Goal: Use online tool/utility: Utilize a website feature to perform a specific function

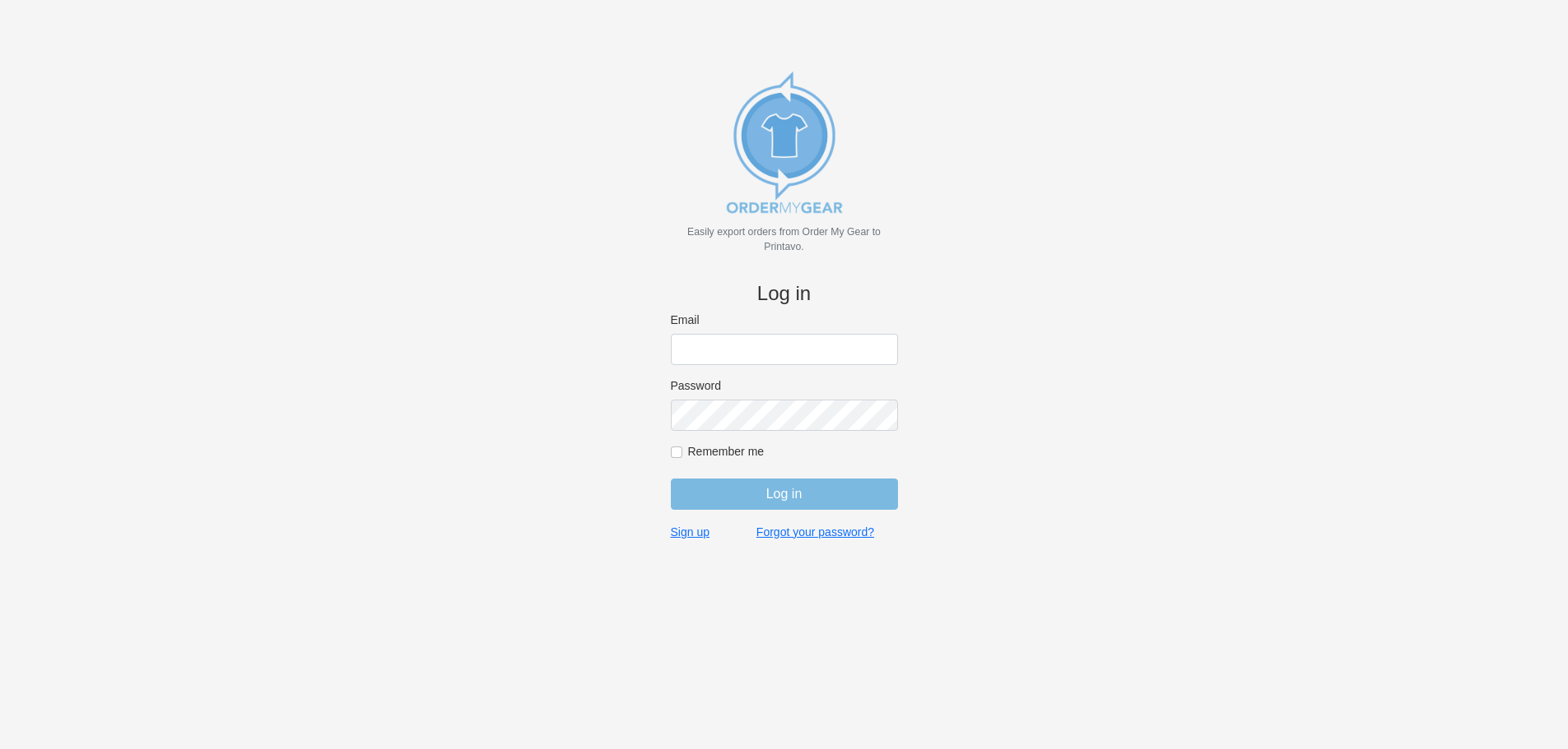
click at [721, 345] on input "Email" at bounding box center [784, 350] width 227 height 32
type input "s"
type input "tyler@devodesigns.com"
click at [805, 496] on input "Log in" at bounding box center [784, 495] width 227 height 32
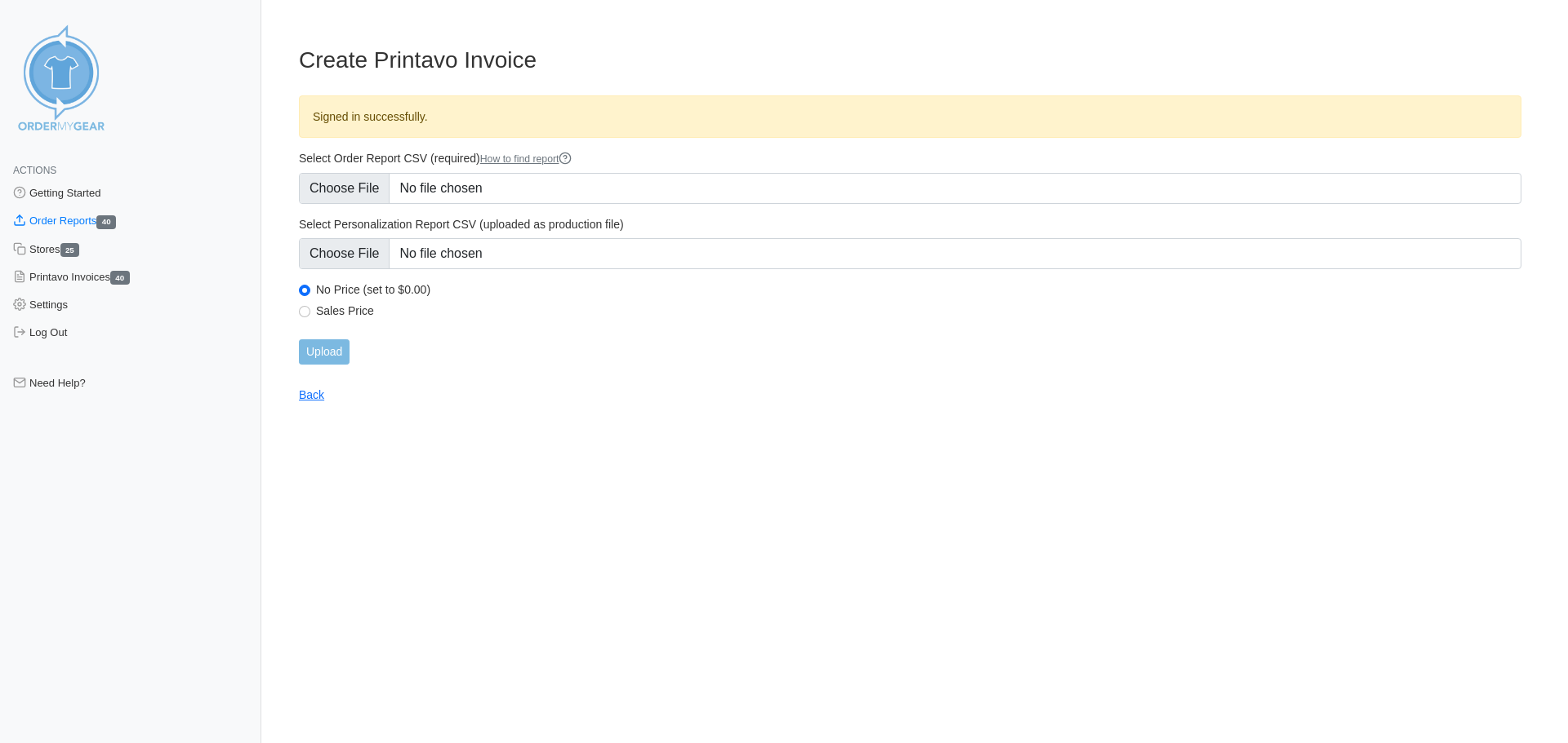
click at [830, 430] on html "Actions Getting Started Order Reports 40 Stores 25 Printavo Invoices 40 Setting…" at bounding box center [784, 214] width 1568 height 430
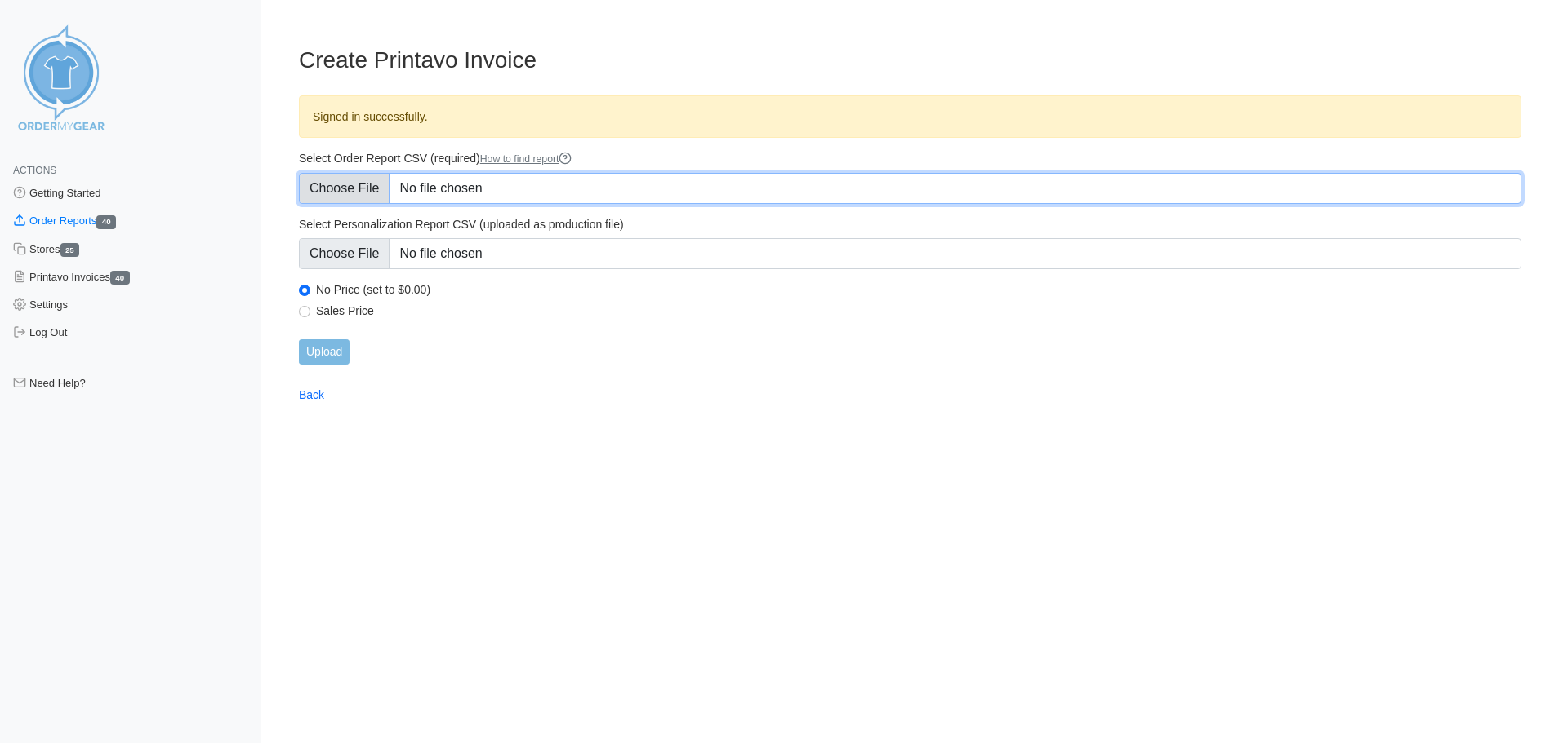
click at [362, 186] on input "Select Order Report CSV (required) How to find report" at bounding box center [910, 189] width 1223 height 31
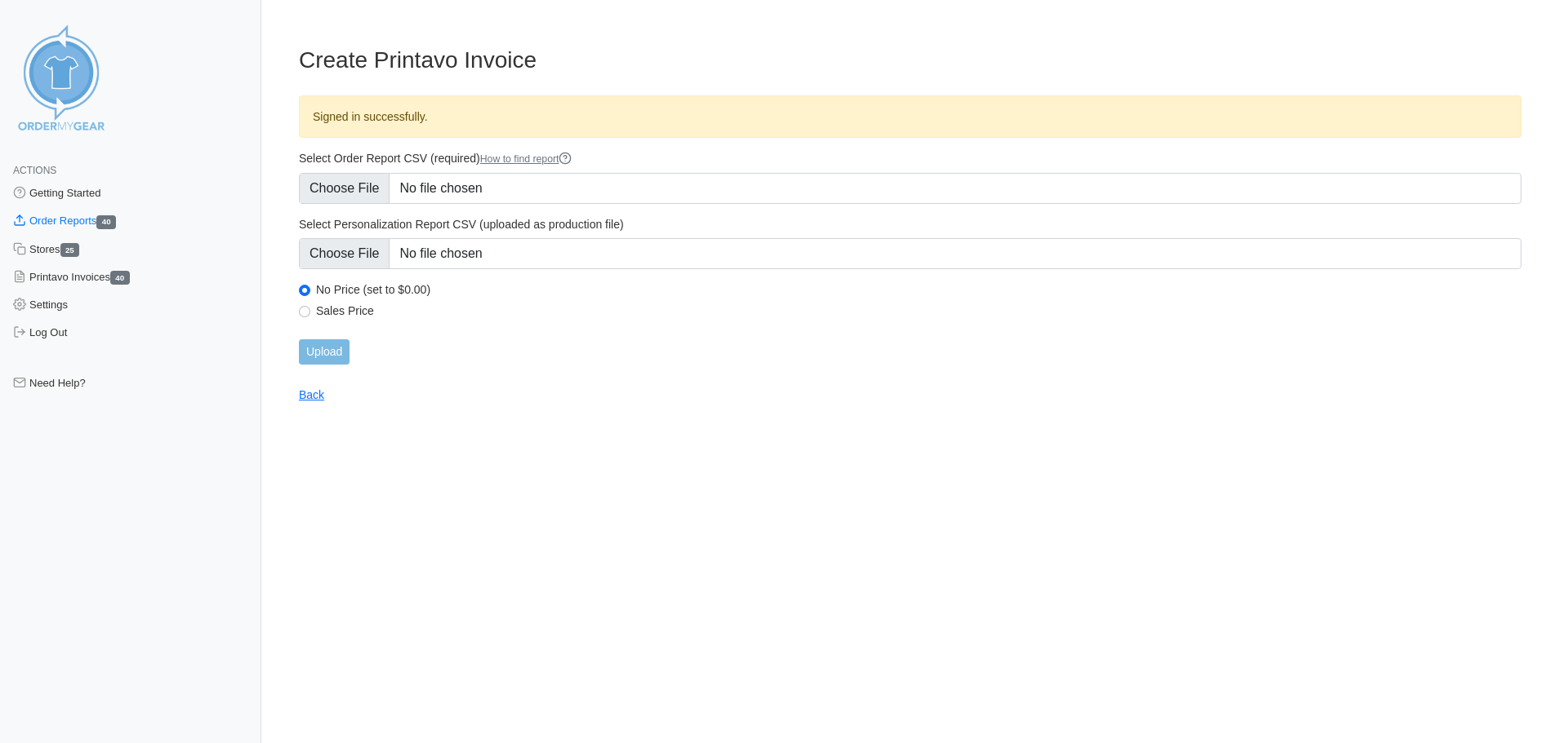
click at [646, 392] on main "Create Printavo Invoice Signed in successfully. Select Order Report CSV (requir…" at bounding box center [910, 214] width 1262 height 375
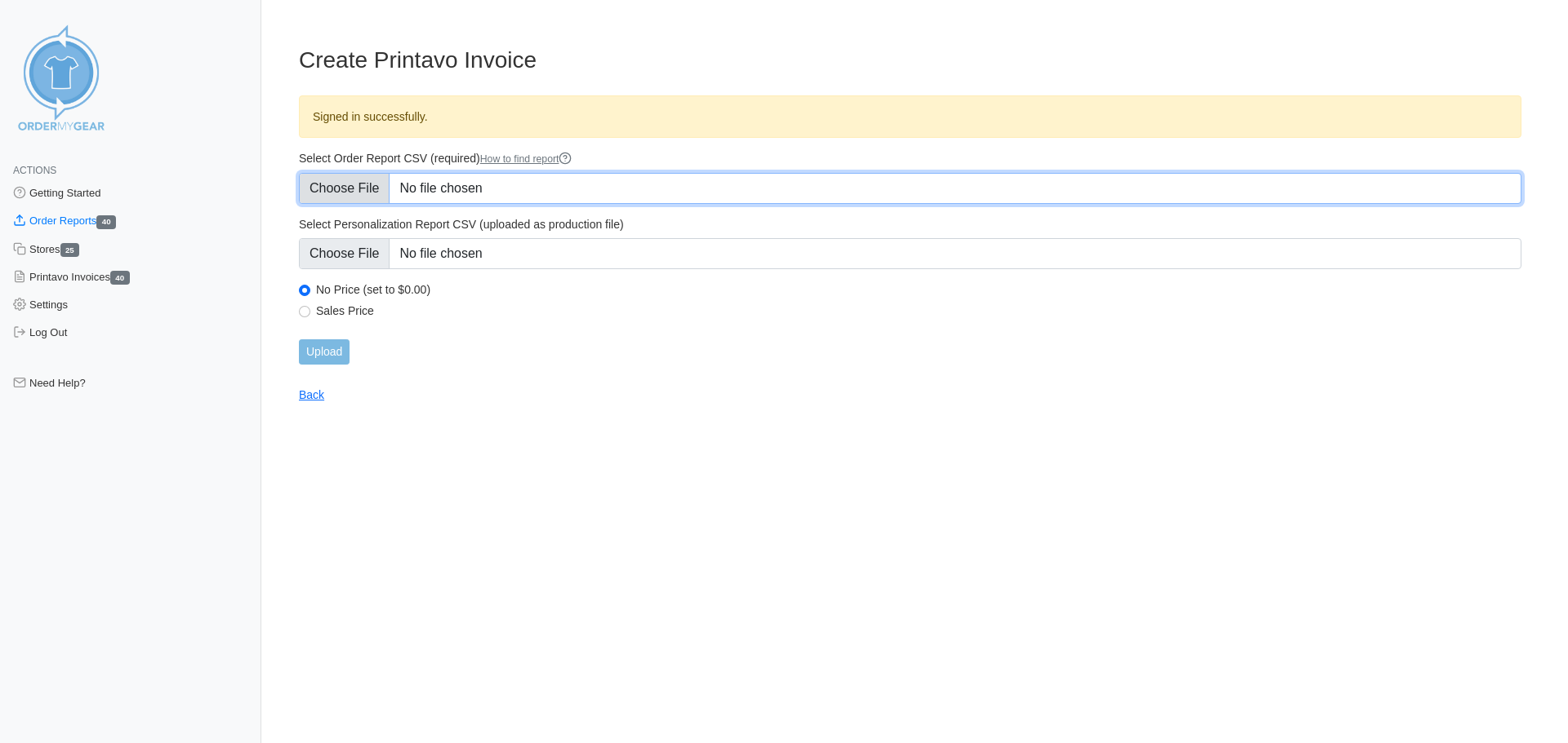
click at [366, 187] on input "Select Order Report CSV (required) How to find report" at bounding box center [910, 189] width 1223 height 31
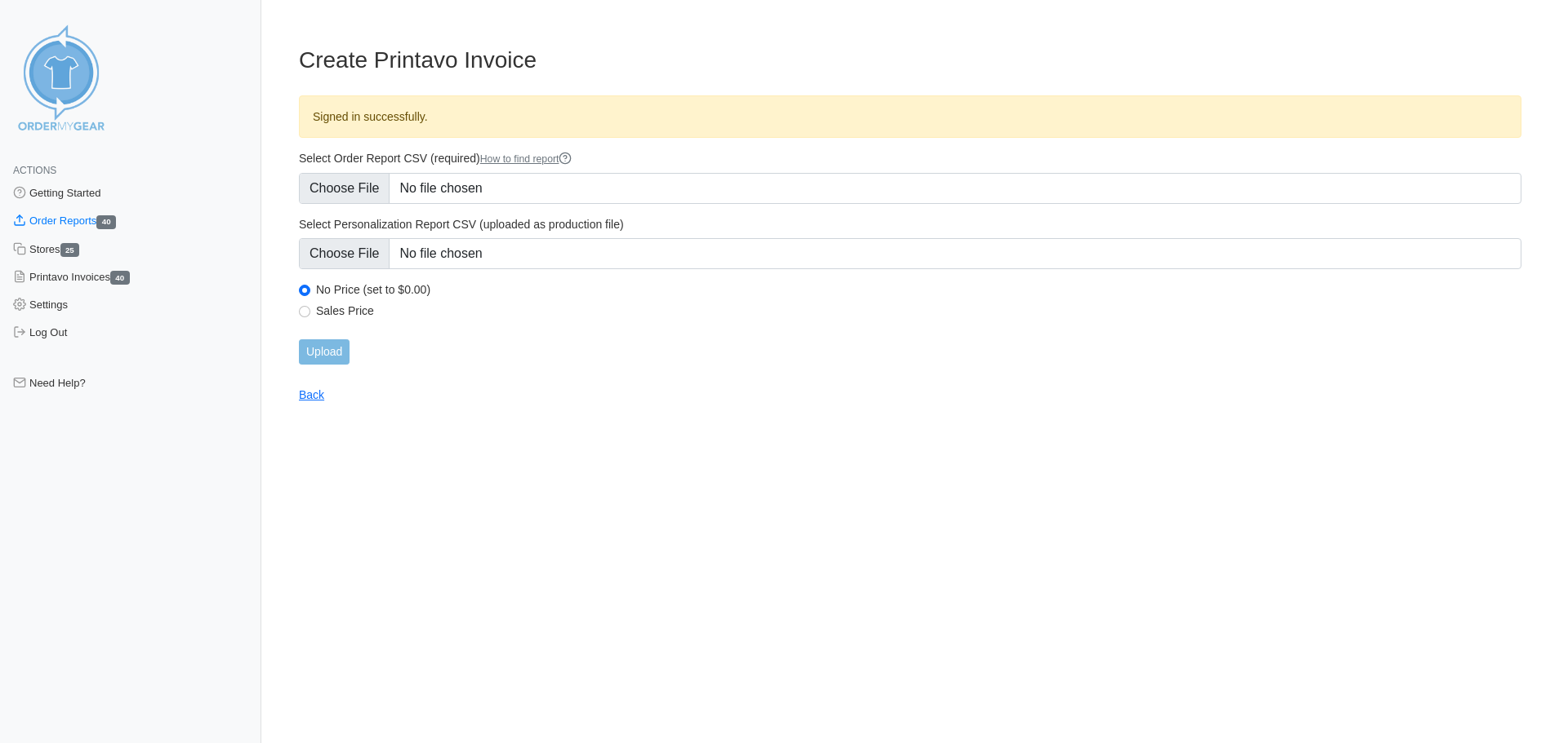
click at [732, 430] on html "Actions Getting Started Order Reports 40 Stores 25 Printavo Invoices 40 Setting…" at bounding box center [784, 214] width 1568 height 430
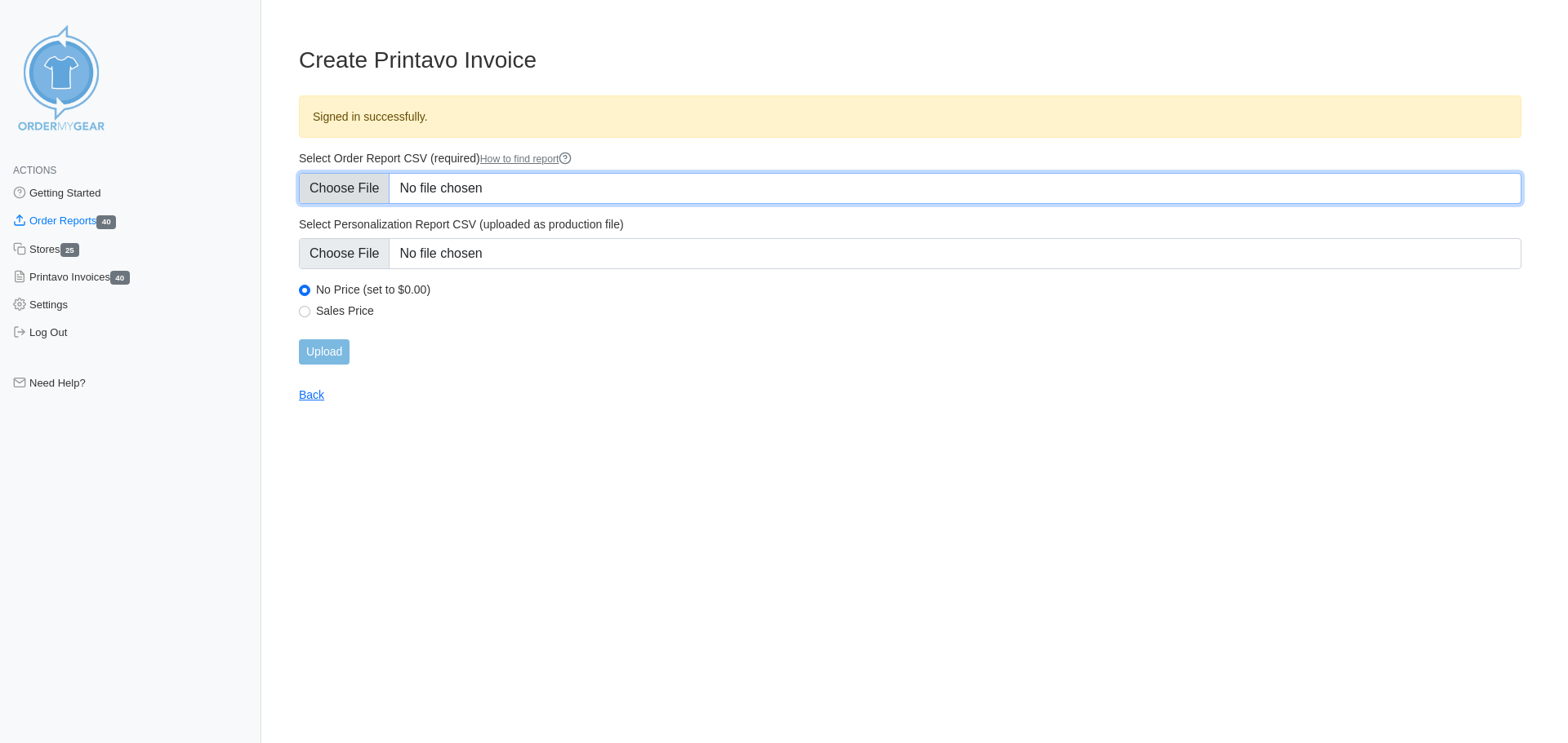
click at [378, 184] on input "Select Order Report CSV (required) How to find report" at bounding box center [910, 189] width 1223 height 31
type input "C:\fakepath\QM9PN_order_report 10.6.25.csv"
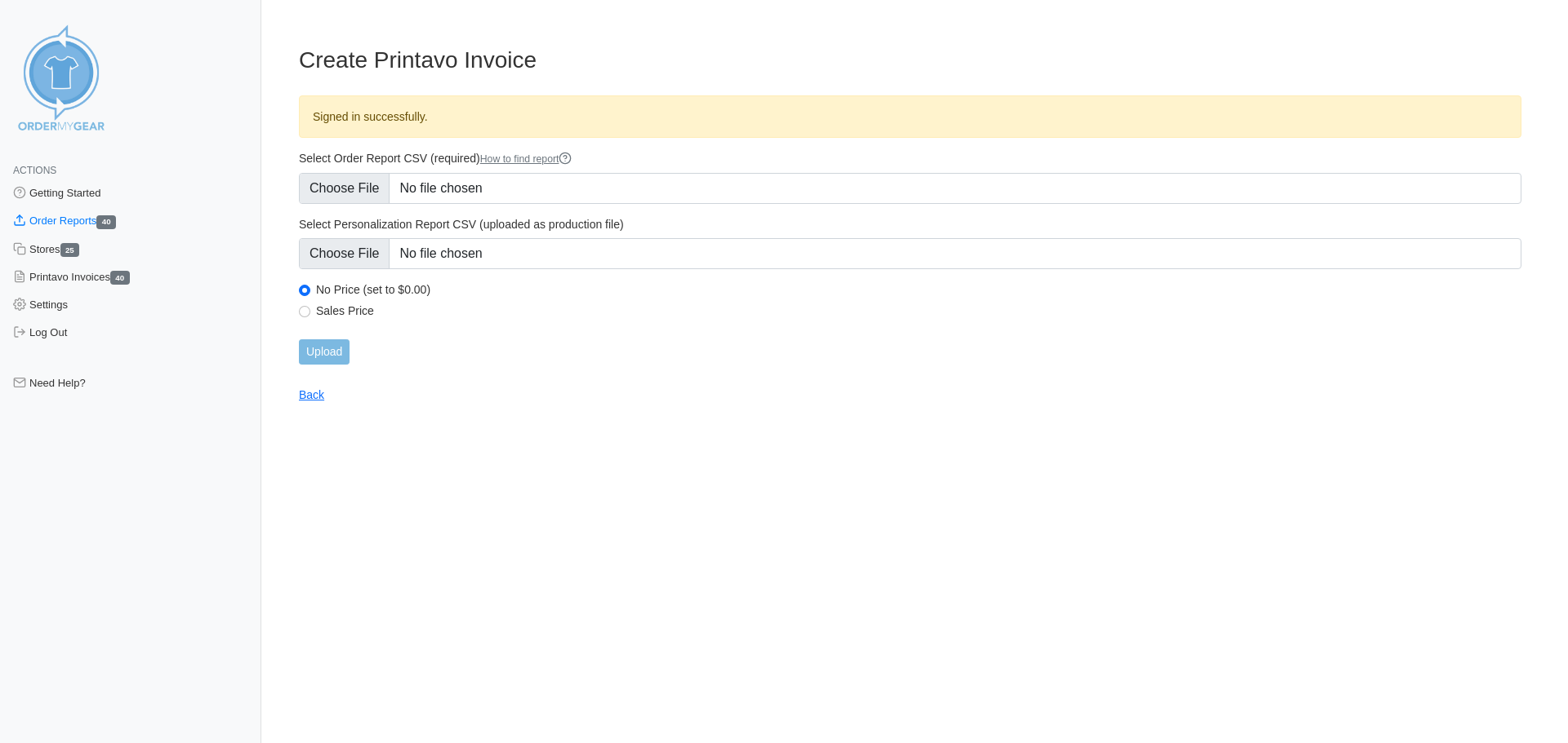
click at [615, 398] on main "Create Printavo Invoice Signed in successfully. Select Order Report CSV (requir…" at bounding box center [910, 214] width 1262 height 375
click at [336, 315] on label "Sales Price" at bounding box center [919, 311] width 1206 height 14
click at [311, 315] on input "Sales Price" at bounding box center [305, 311] width 11 height 11
radio input "true"
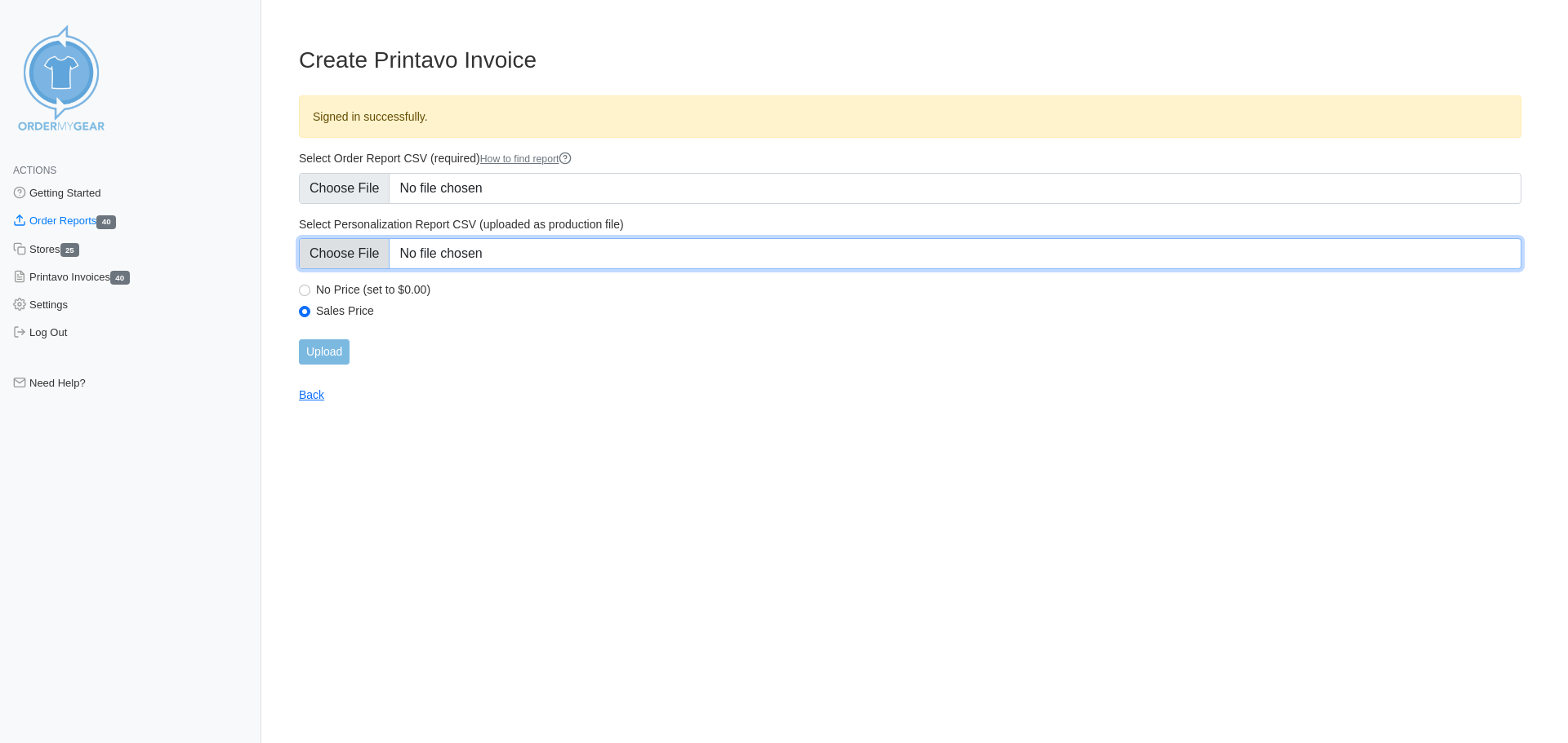
click at [349, 247] on input "Select Personalization Report CSV (uploaded as production file)" at bounding box center [910, 253] width 1223 height 31
type input "C:\fakepath\QM9PN_personalization_report 8 4 25.csv"
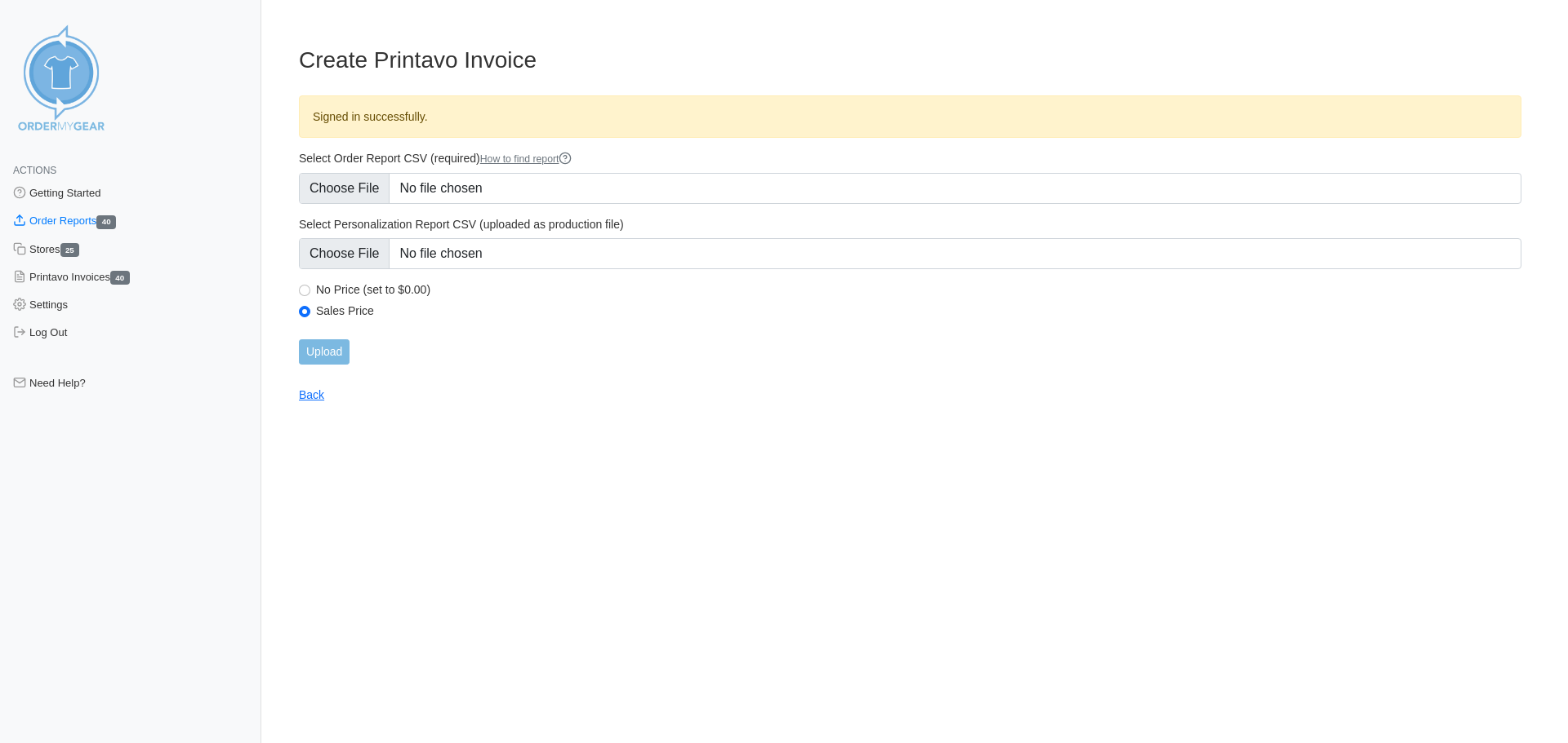
click at [591, 402] on main "Create Printavo Invoice Signed in successfully. Select Order Report CSV (requir…" at bounding box center [910, 214] width 1262 height 375
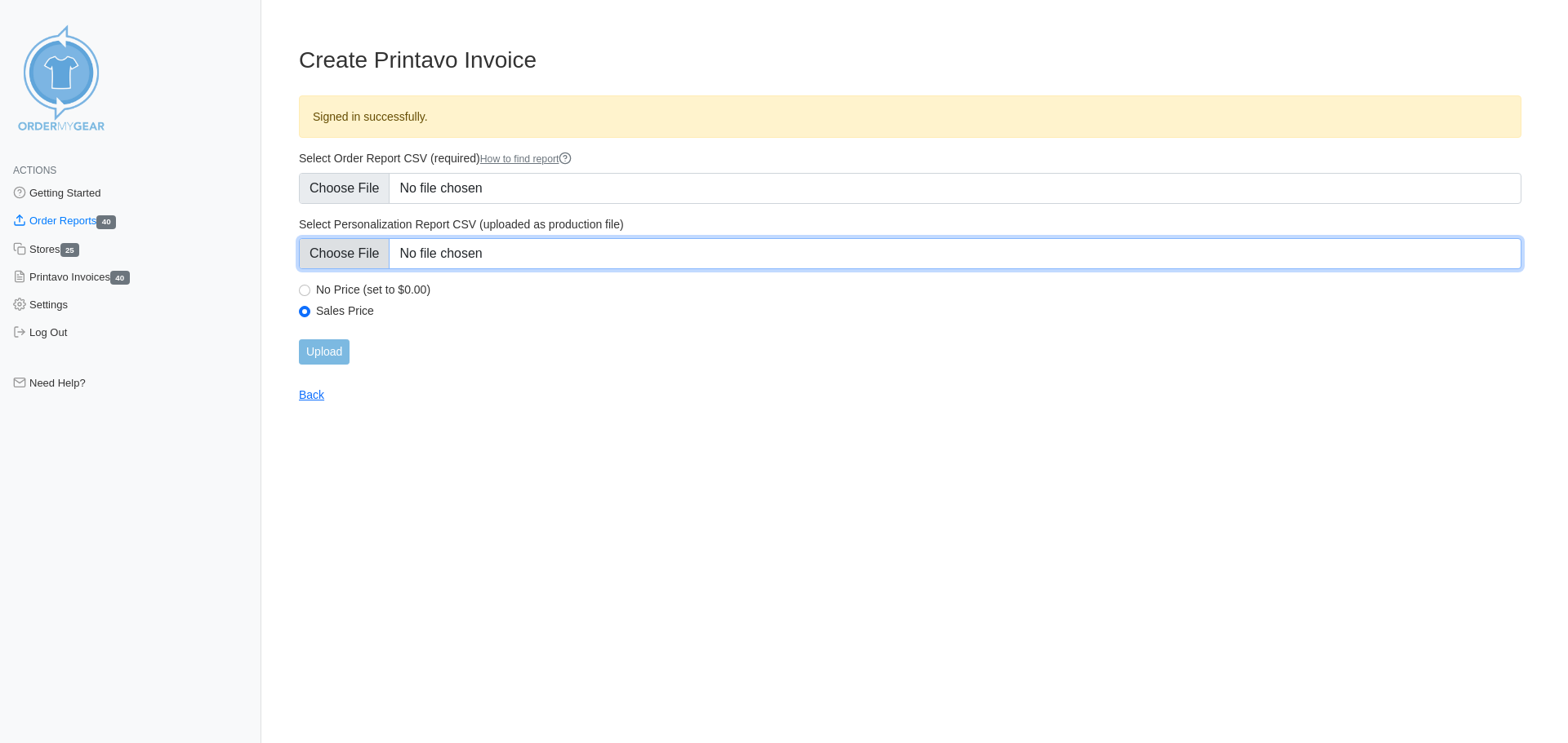
click at [722, 258] on input "Select Personalization Report CSV (uploaded as production file)" at bounding box center [910, 253] width 1223 height 31
click at [386, 250] on input "Select Personalization Report CSV (uploaded as production file)" at bounding box center [910, 253] width 1223 height 31
type input "C:\fakepath\QM9PN_personalization_report 8 4 25.csv"
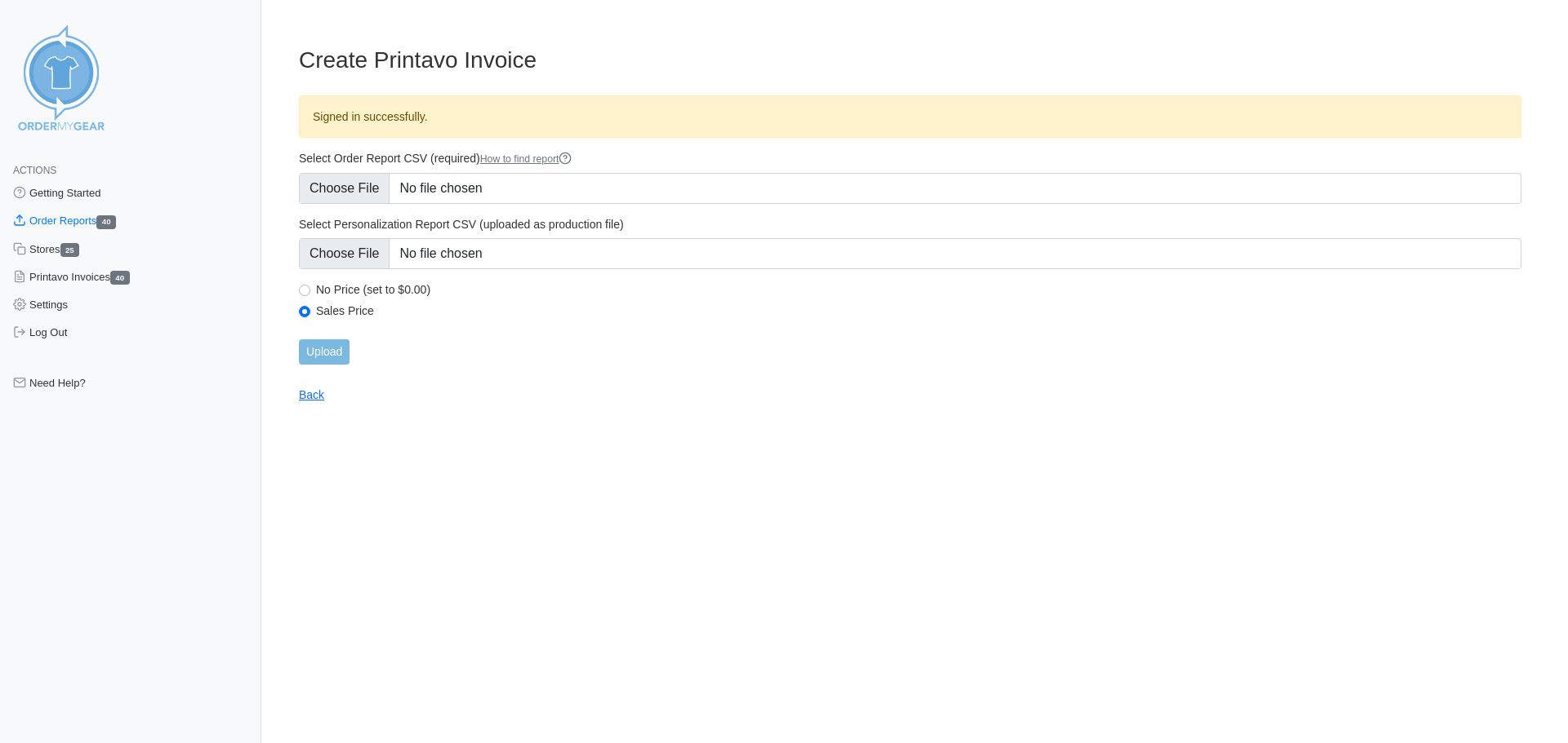
click at [687, 430] on html "Actions Getting Started Order Reports 40 Stores 25 Printavo Invoices 40 Setting…" at bounding box center [784, 214] width 1568 height 430
click at [339, 345] on input "Upload" at bounding box center [324, 351] width 51 height 26
click at [320, 311] on label "Sales Price" at bounding box center [919, 311] width 1206 height 14
click at [311, 311] on input "Sales Price" at bounding box center [305, 311] width 11 height 11
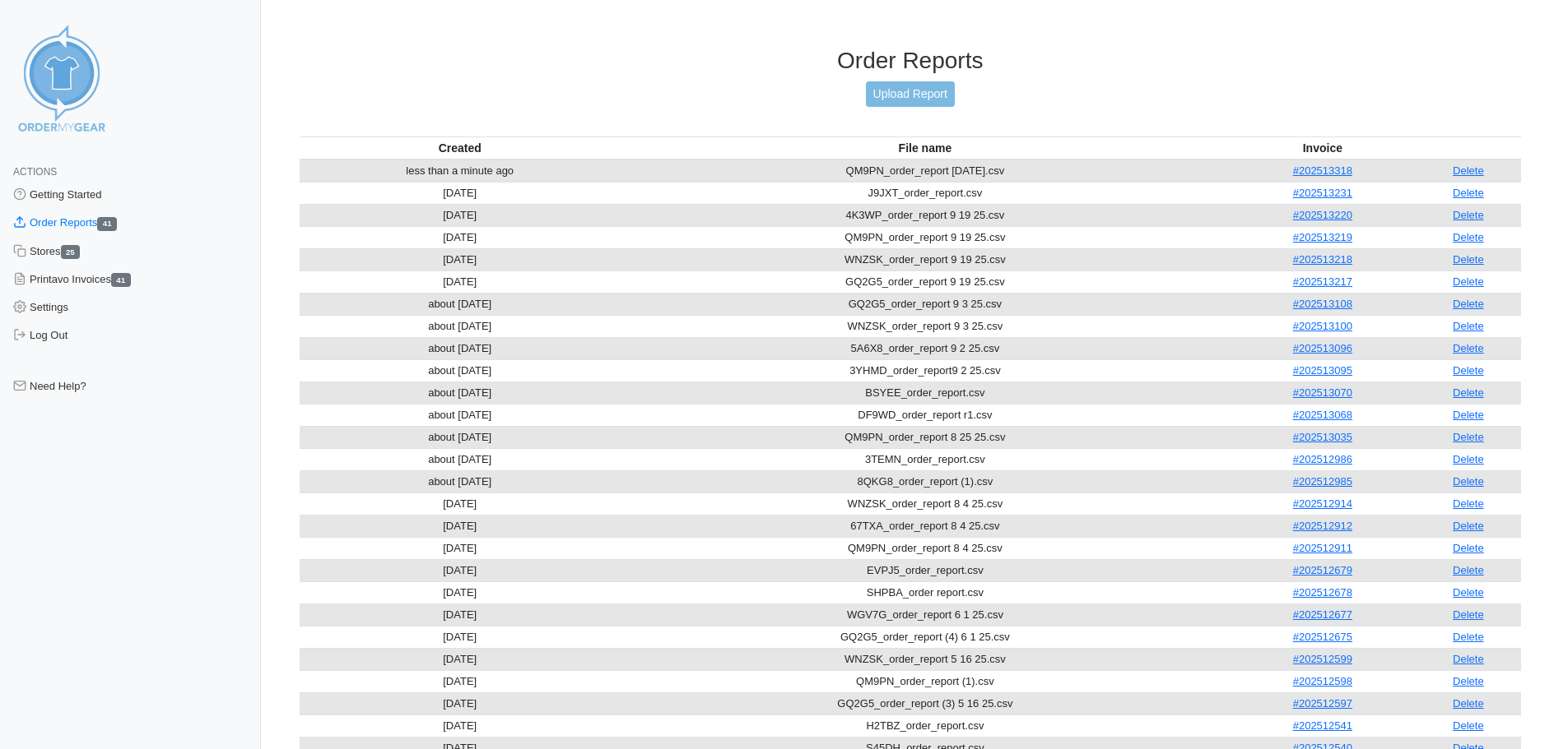
click at [972, 98] on div "Order Reports Upload Report" at bounding box center [911, 91] width 1222 height 89
click at [433, 174] on td "less than a minute ago" at bounding box center [460, 171] width 321 height 23
click at [1310, 167] on link "#202513318" at bounding box center [1323, 170] width 60 height 12
